Goal: Transaction & Acquisition: Register for event/course

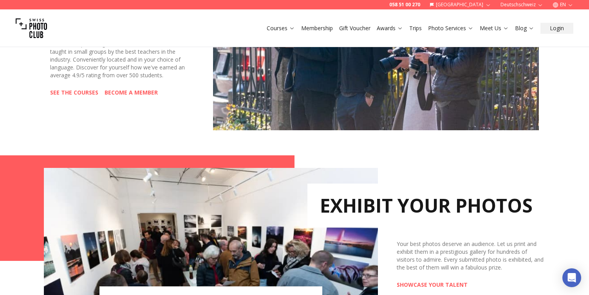
scroll to position [433, 0]
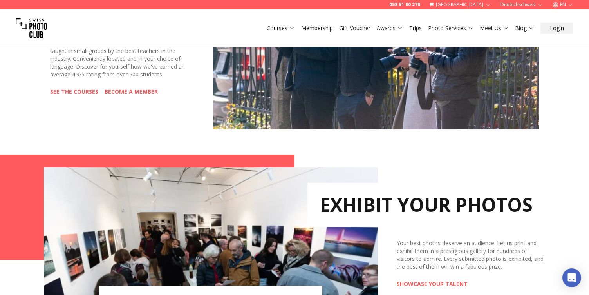
click at [80, 91] on link "SEE THE COURSES" at bounding box center [74, 92] width 48 height 8
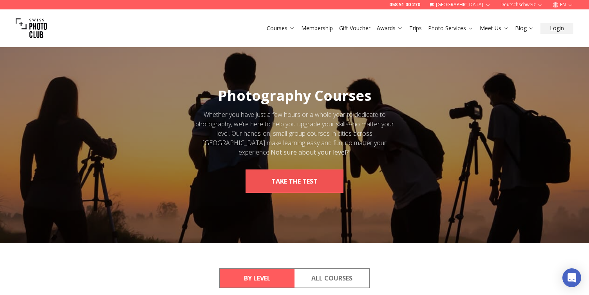
click at [292, 183] on button "take the test" at bounding box center [295, 181] width 98 height 24
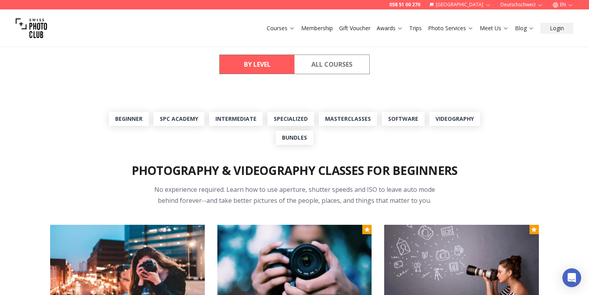
scroll to position [225, 0]
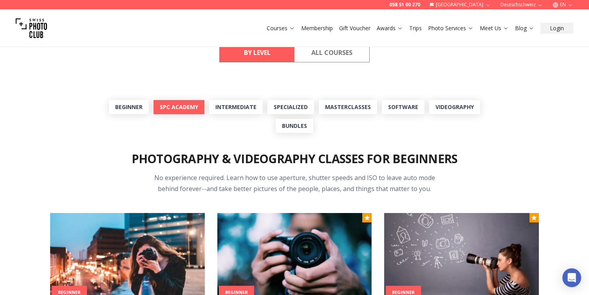
click at [175, 109] on link "SPC Academy" at bounding box center [179, 107] width 51 height 14
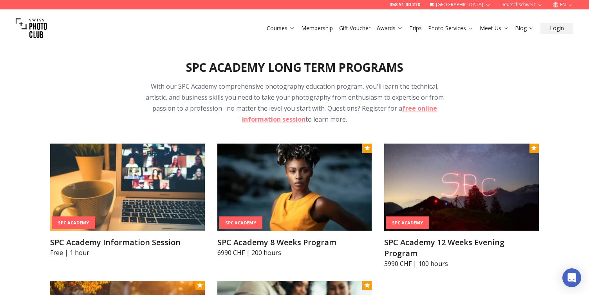
scroll to position [777, 0]
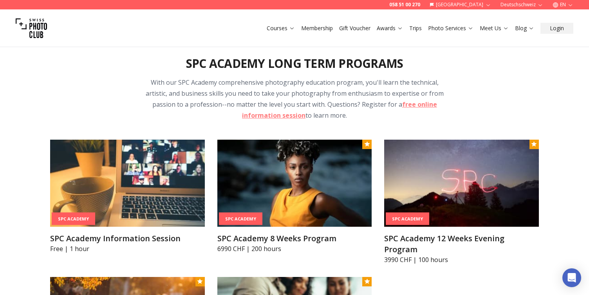
click at [105, 103] on div "SPC Academy Long Term Programs With our SPC Academy comprehensive photography e…" at bounding box center [294, 219] width 501 height 363
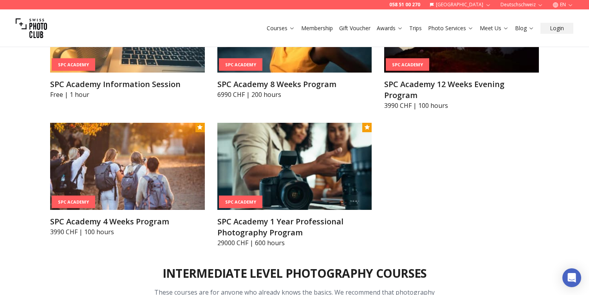
scroll to position [933, 0]
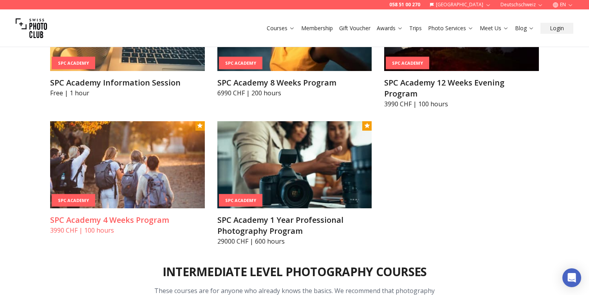
click at [126, 177] on img at bounding box center [127, 164] width 155 height 87
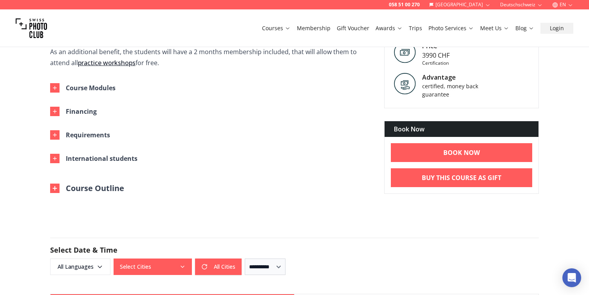
scroll to position [380, 0]
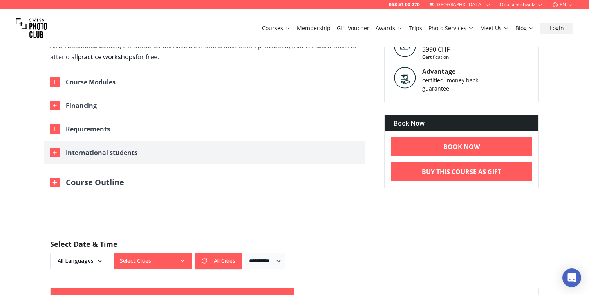
click at [56, 151] on icon "button" at bounding box center [55, 152] width 6 height 6
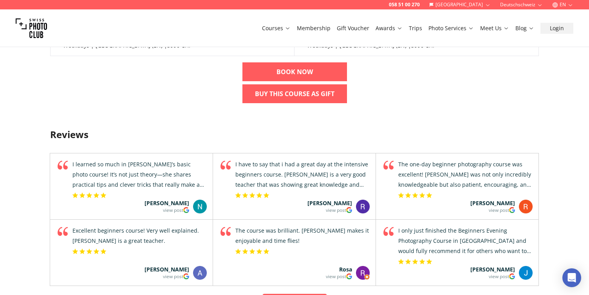
scroll to position [965, 0]
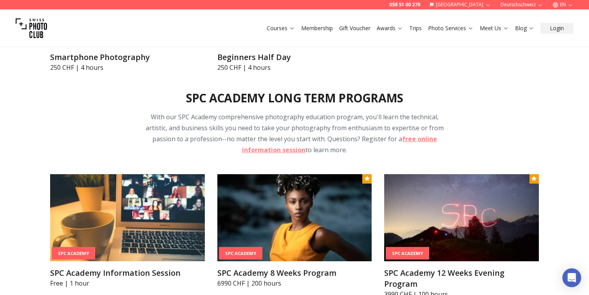
scroll to position [777, 0]
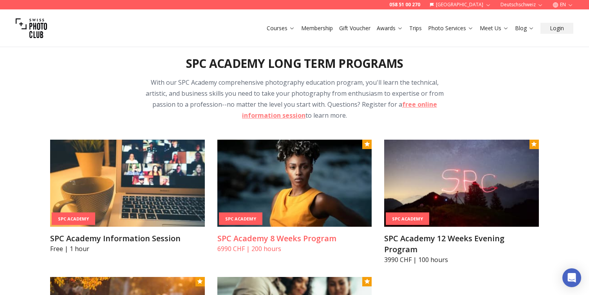
click at [287, 191] on img at bounding box center [294, 182] width 155 height 87
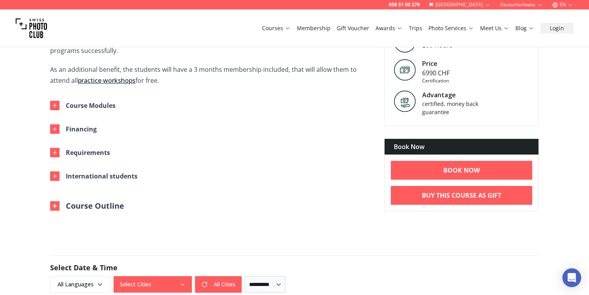
scroll to position [351, 0]
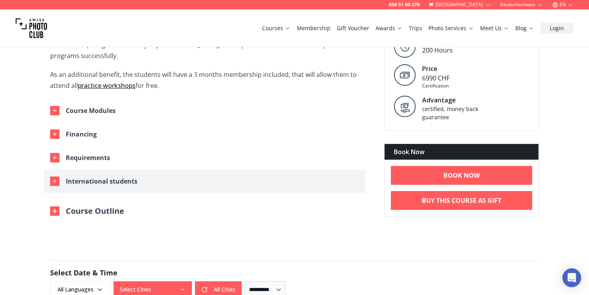
click at [56, 179] on icon "button" at bounding box center [55, 181] width 6 height 6
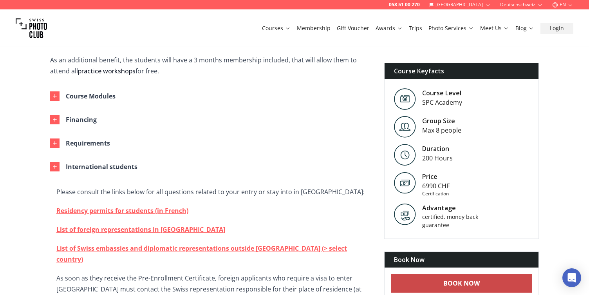
scroll to position [365, 0]
click at [457, 284] on b "BOOK NOW" at bounding box center [461, 282] width 36 height 9
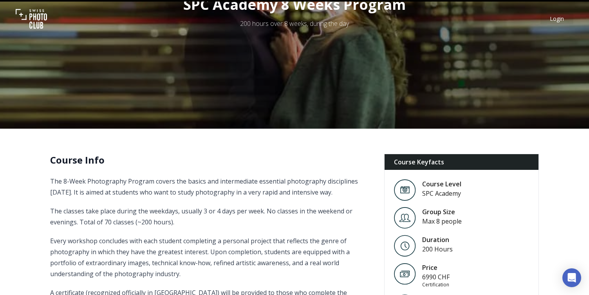
scroll to position [7, 0]
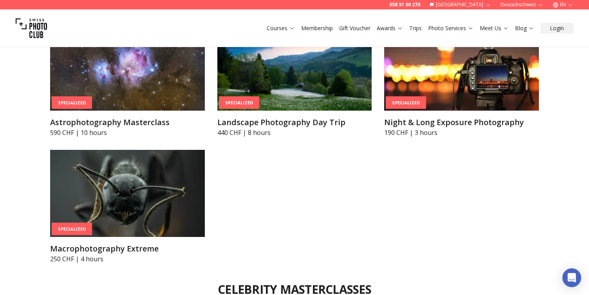
scroll to position [1875, 0]
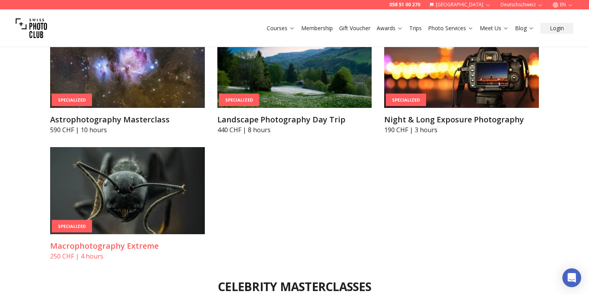
click at [126, 183] on img at bounding box center [127, 190] width 155 height 87
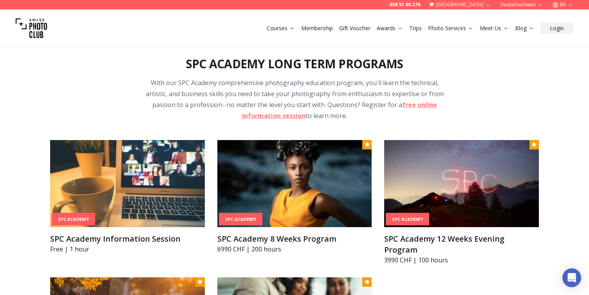
scroll to position [777, 0]
